Goal: Information Seeking & Learning: Learn about a topic

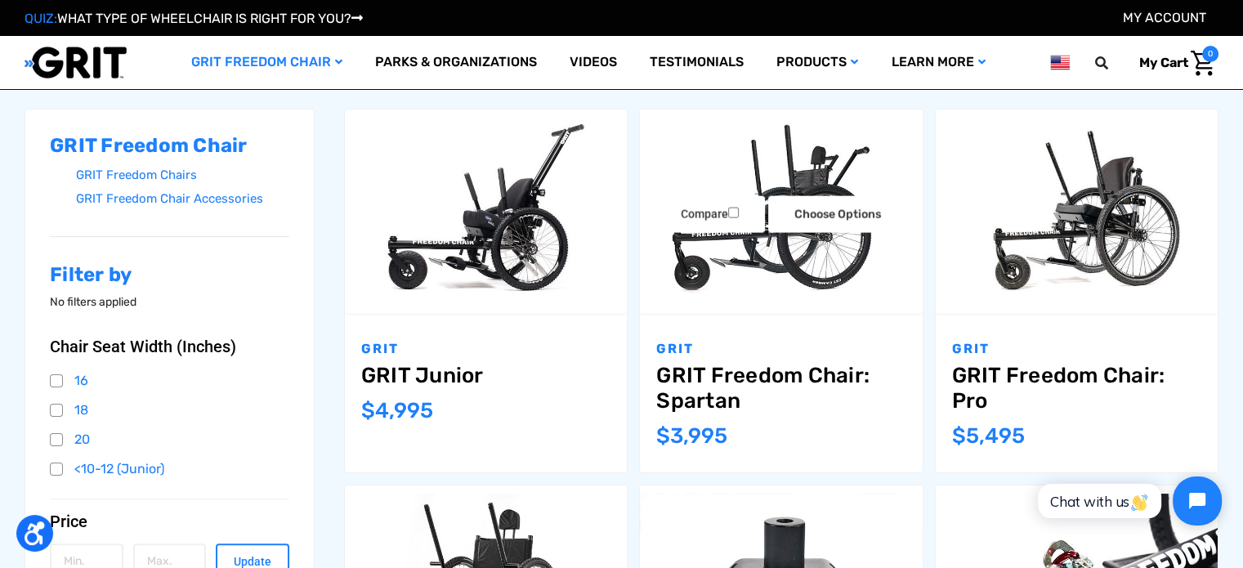
click at [697, 372] on link "GRIT Freedom Chair: Spartan" at bounding box center [780, 388] width 249 height 51
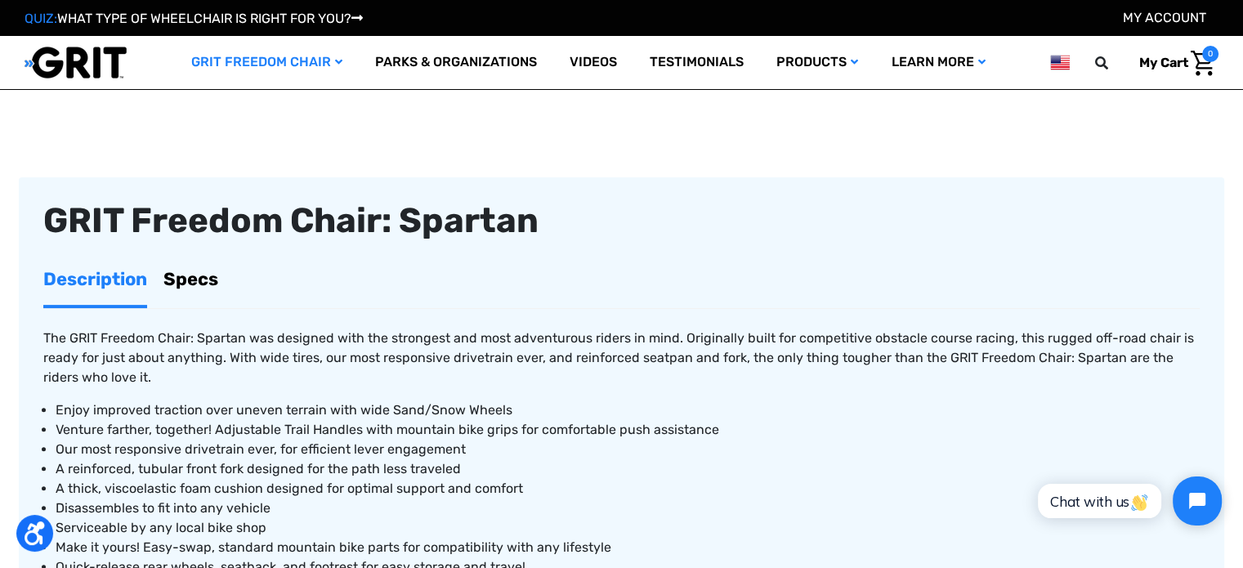
scroll to position [327, 0]
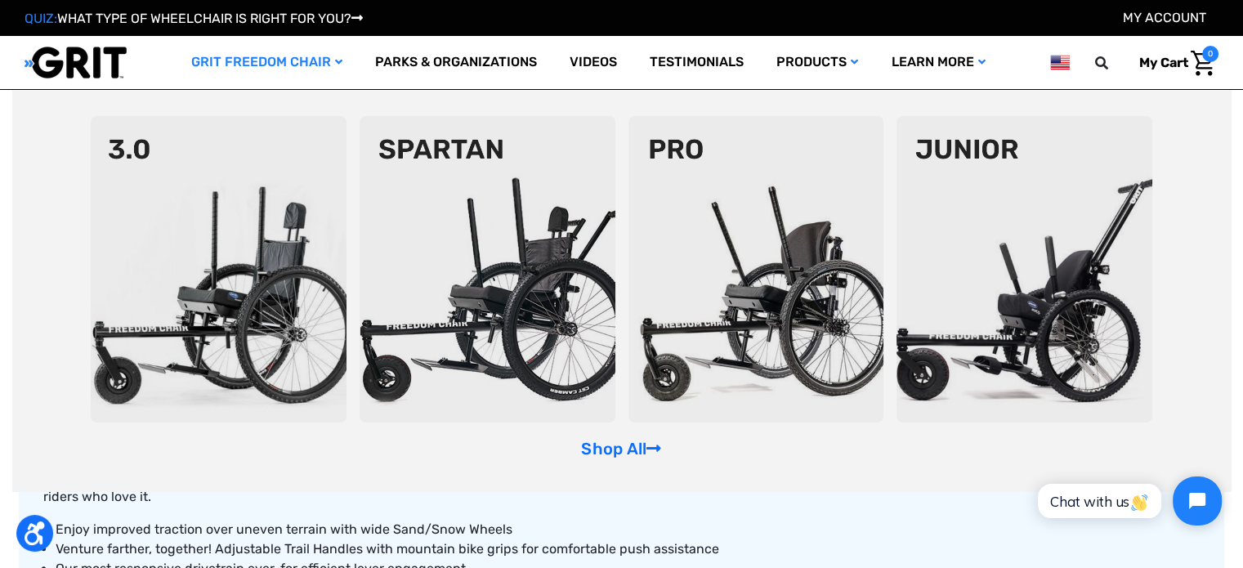
click at [335, 61] on icon "GRIT Freedom Chair" at bounding box center [338, 61] width 7 height 11
click at [432, 154] on img at bounding box center [488, 269] width 256 height 306
